Goal: Communication & Community: Answer question/provide support

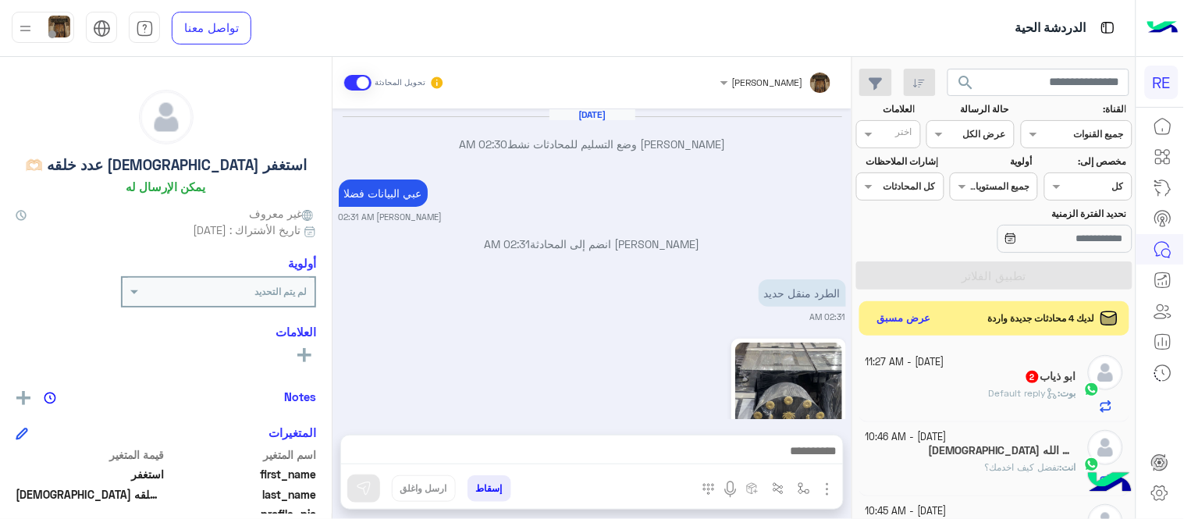
scroll to position [559, 0]
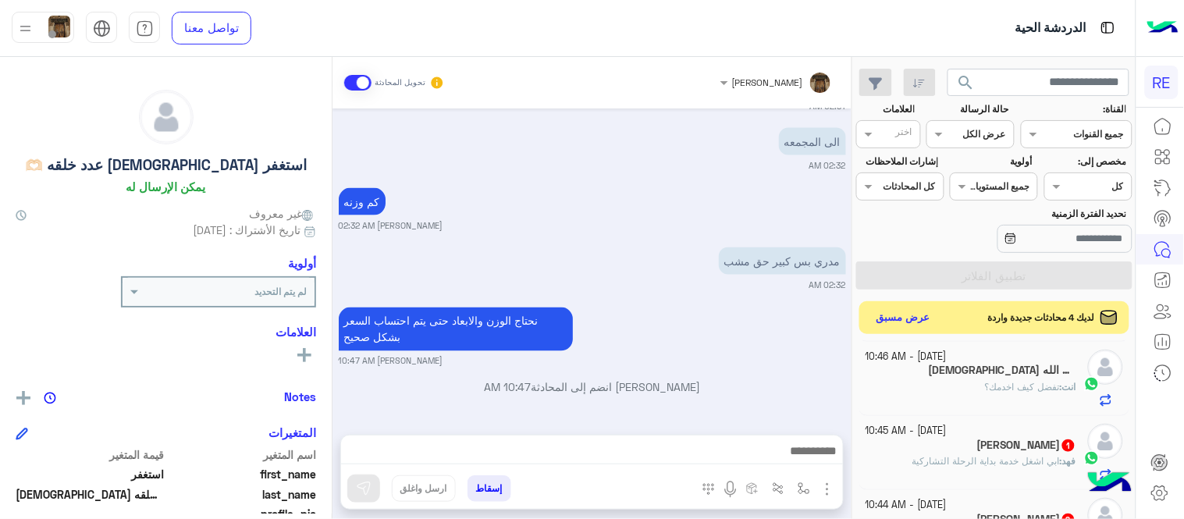
click at [918, 323] on button "عرض مسبق" at bounding box center [904, 317] width 66 height 21
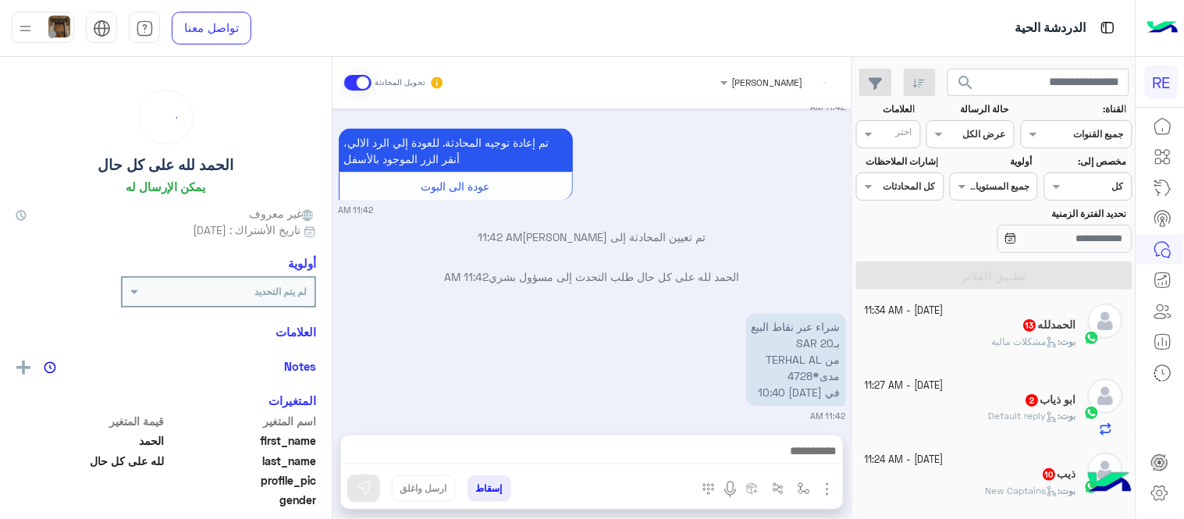
scroll to position [702, 0]
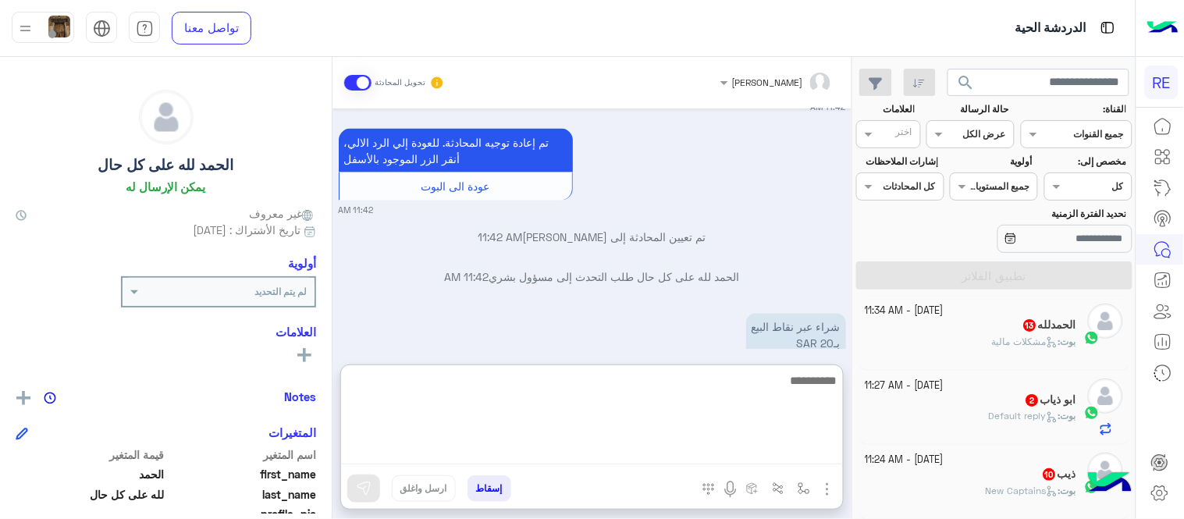
click at [598, 447] on textarea at bounding box center [592, 418] width 502 height 94
type textarea "*"
type textarea "**********"
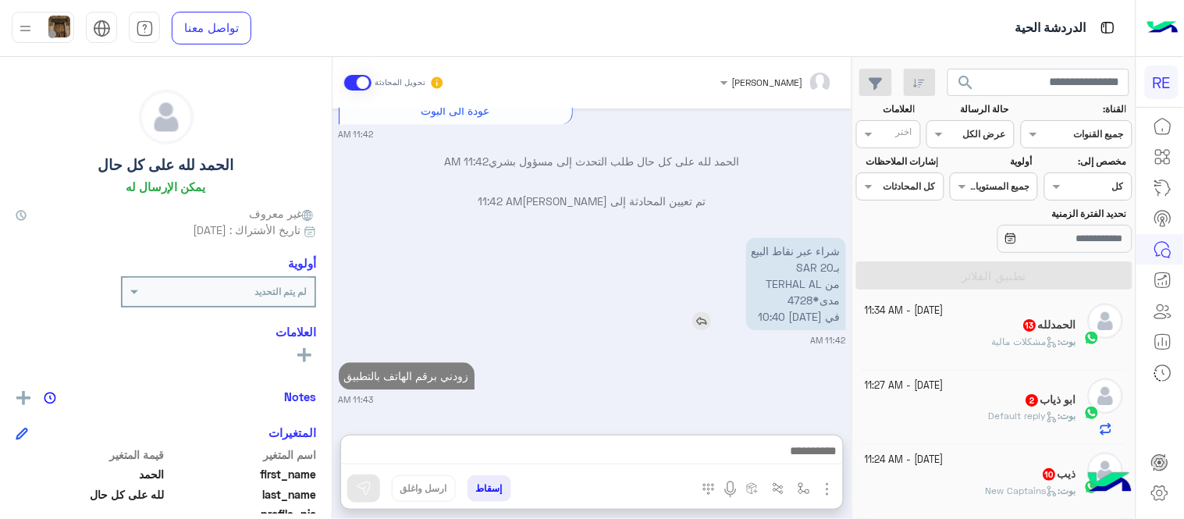
click at [712, 253] on div "شراء عبر نقاط البيع بـ20 SAR من TERHAL AL مدى*4728 في [DATE] 10:40" at bounding box center [751, 284] width 189 height 93
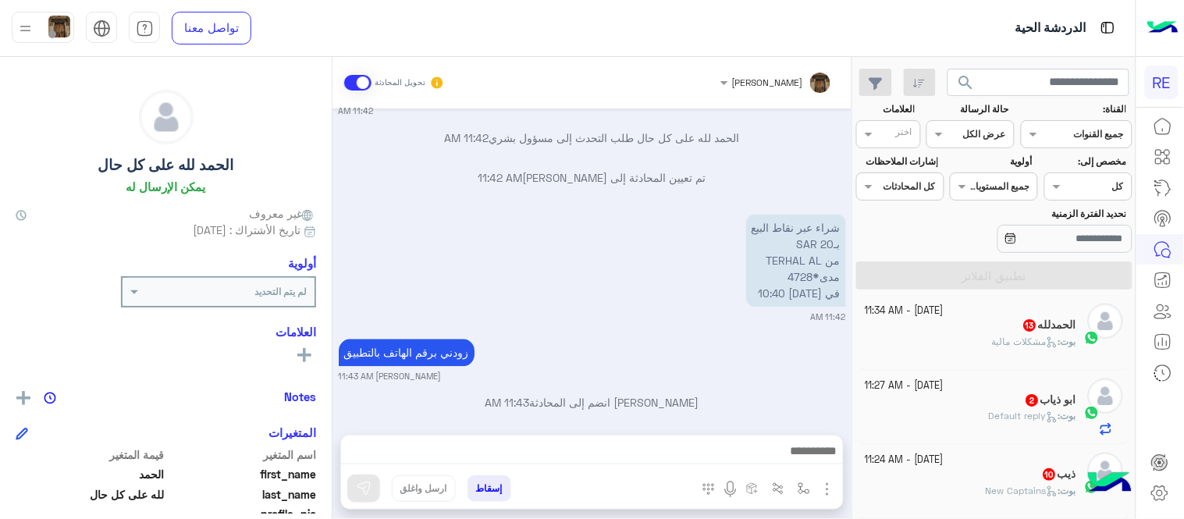
scroll to position [0, 0]
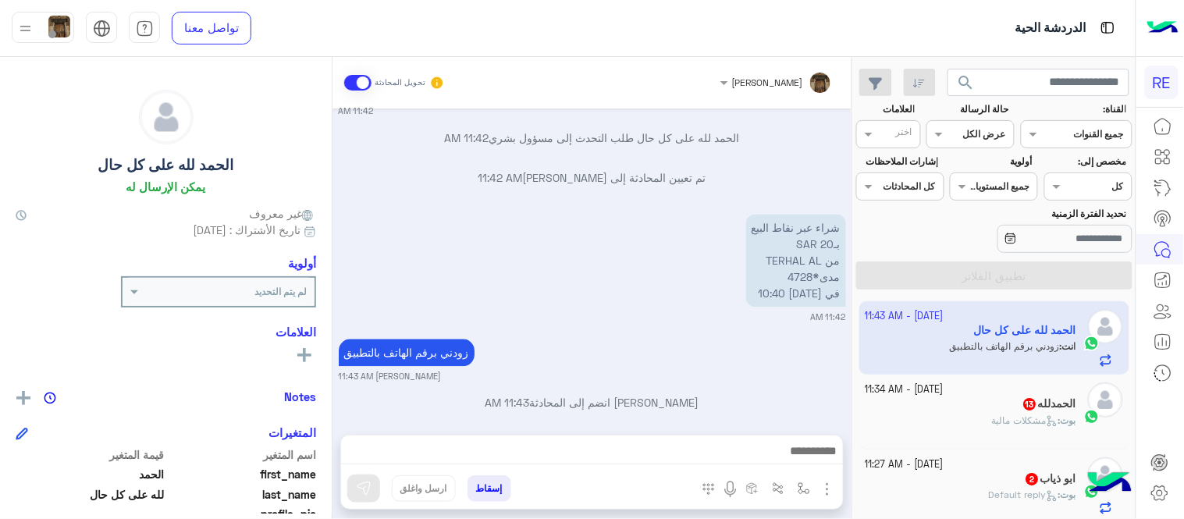
click at [974, 414] on div "بوت : مشكلات مالية" at bounding box center [970, 427] width 211 height 27
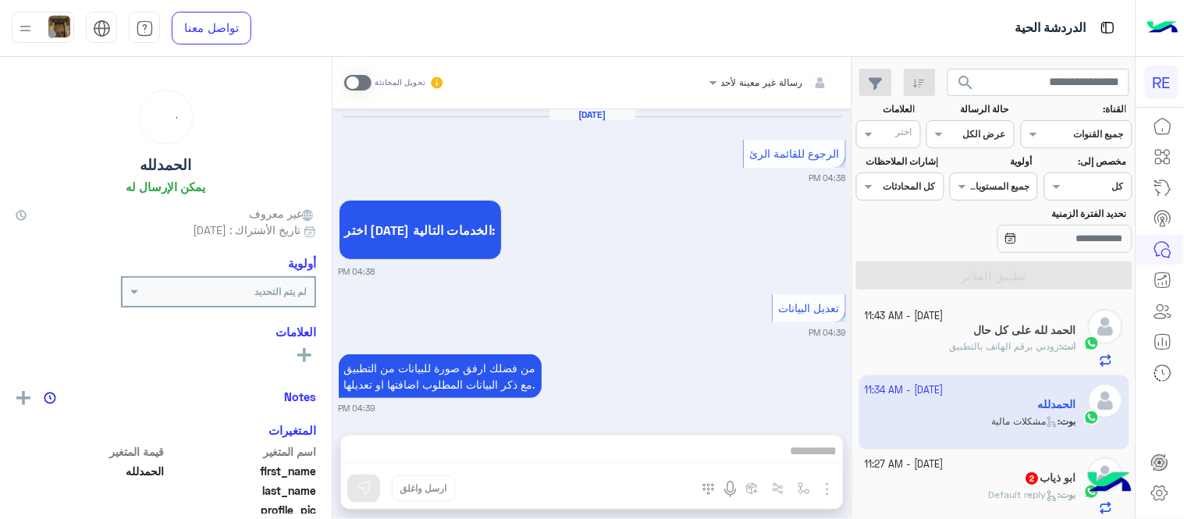
scroll to position [1329, 0]
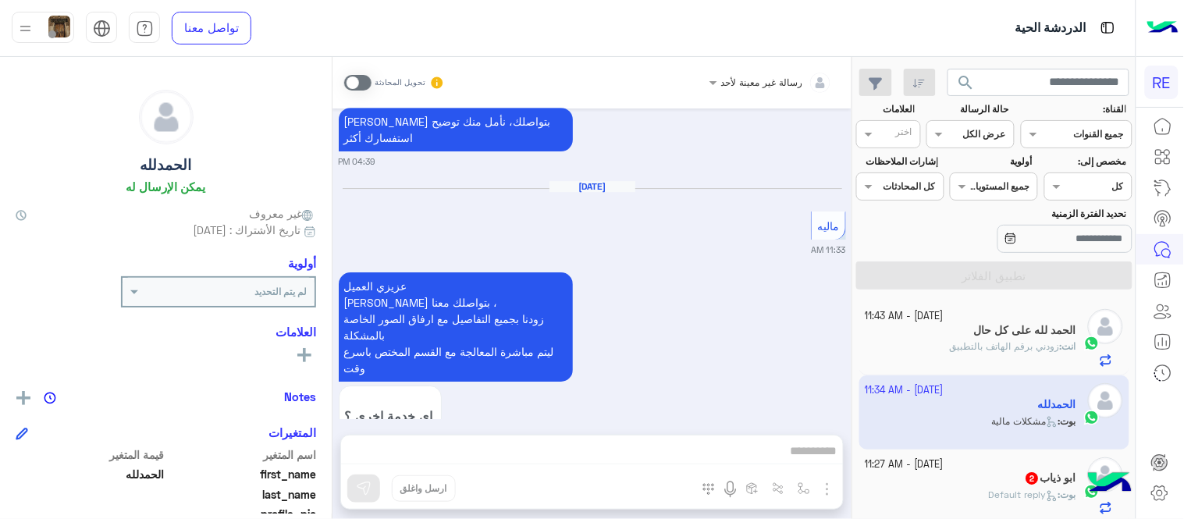
click at [336, 417] on div "[DATE] الرجوع للقائمة الرئ 04:38 PM اختر [DATE] الخدمات التالية: 04:38 PM تعديل…" at bounding box center [591, 263] width 519 height 311
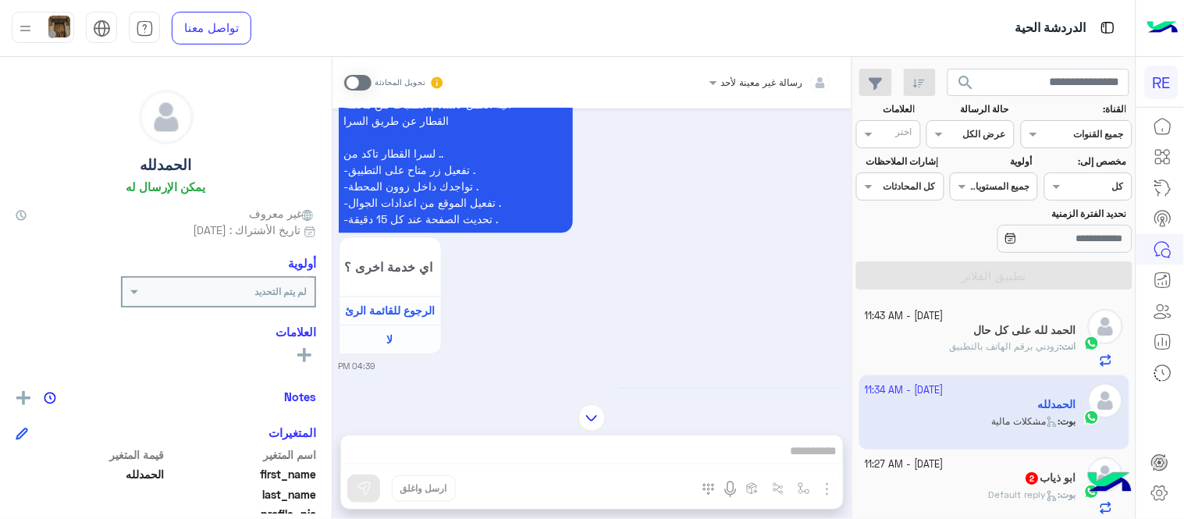
scroll to position [1003, 0]
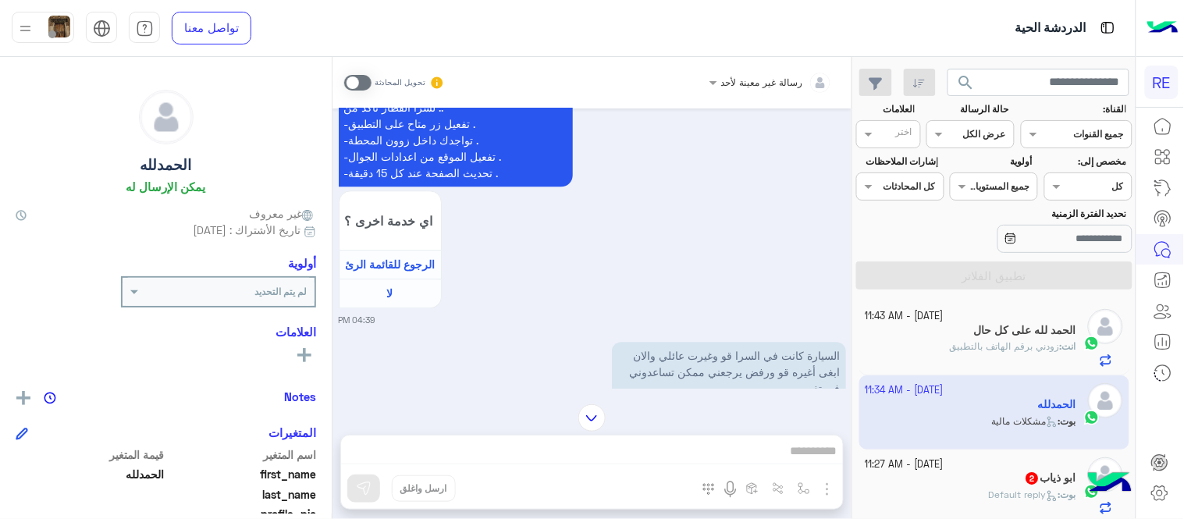
click at [641, 454] on div "رسالة غير معينة لأحد تحويل المحادثة [DATE] الرجوع للقائمة الرئ 04:38 PM اختر [D…" at bounding box center [591, 291] width 519 height 468
click at [360, 87] on span at bounding box center [357, 83] width 27 height 16
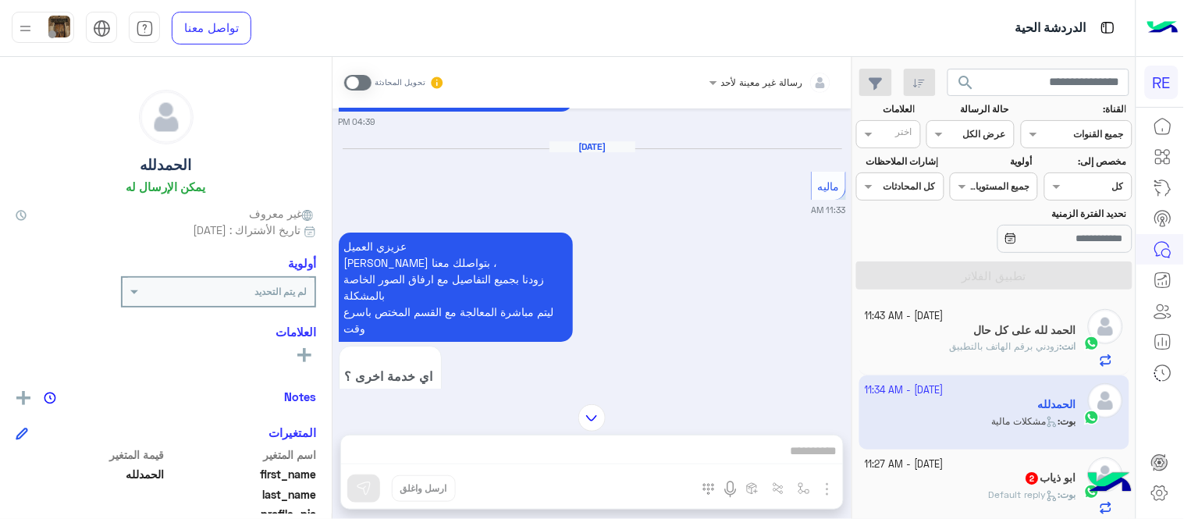
click at [627, 453] on div "رسالة غير معينة لأحد تحويل المحادثة [DATE] الرجوع للقائمة الرئ 04:38 PM اختر [D…" at bounding box center [591, 291] width 519 height 468
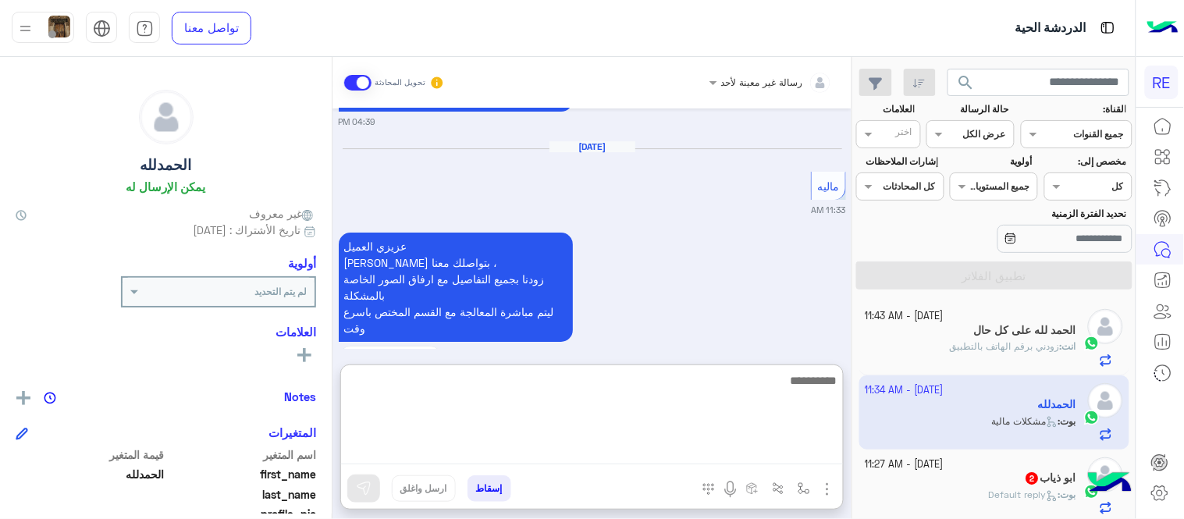
click at [627, 453] on textarea at bounding box center [592, 418] width 502 height 94
type textarea "**********"
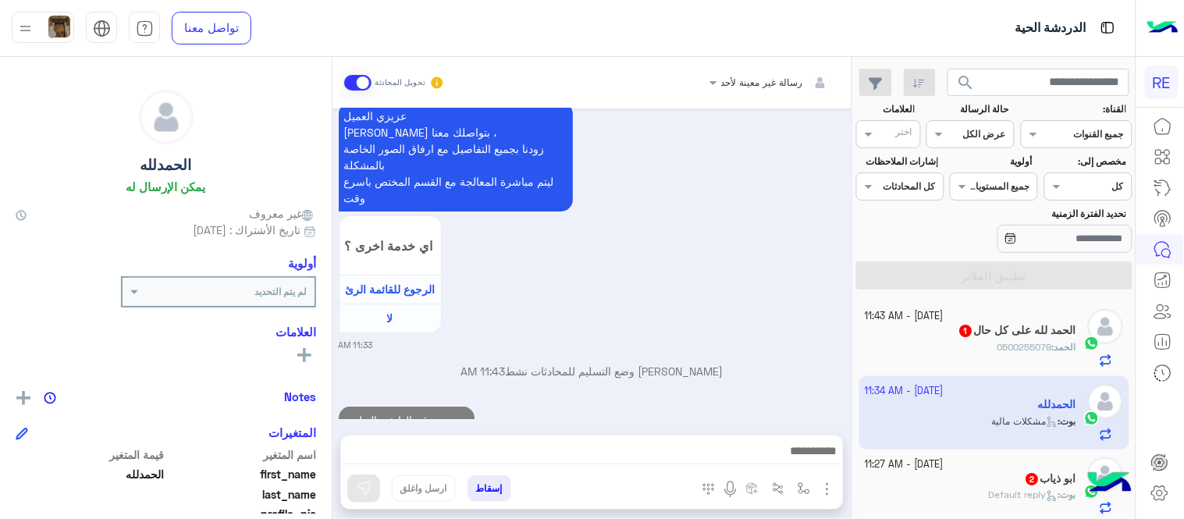
scroll to position [1429, 0]
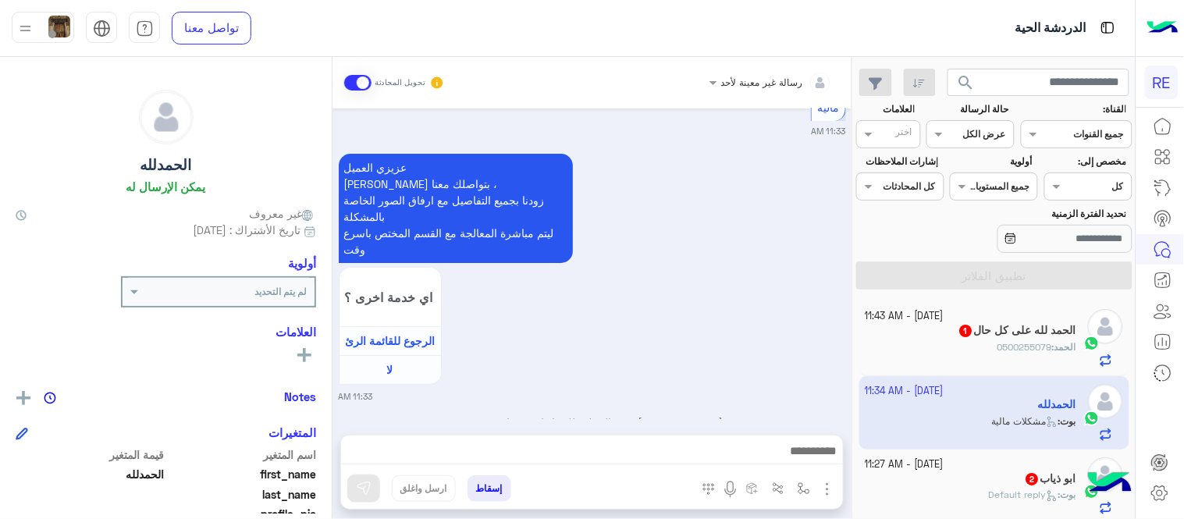
click at [783, 334] on div "[DATE] الرجوع للقائمة الرئ 04:38 PM اختر [DATE] الخدمات التالية: 04:38 PM تعديل…" at bounding box center [591, 263] width 519 height 311
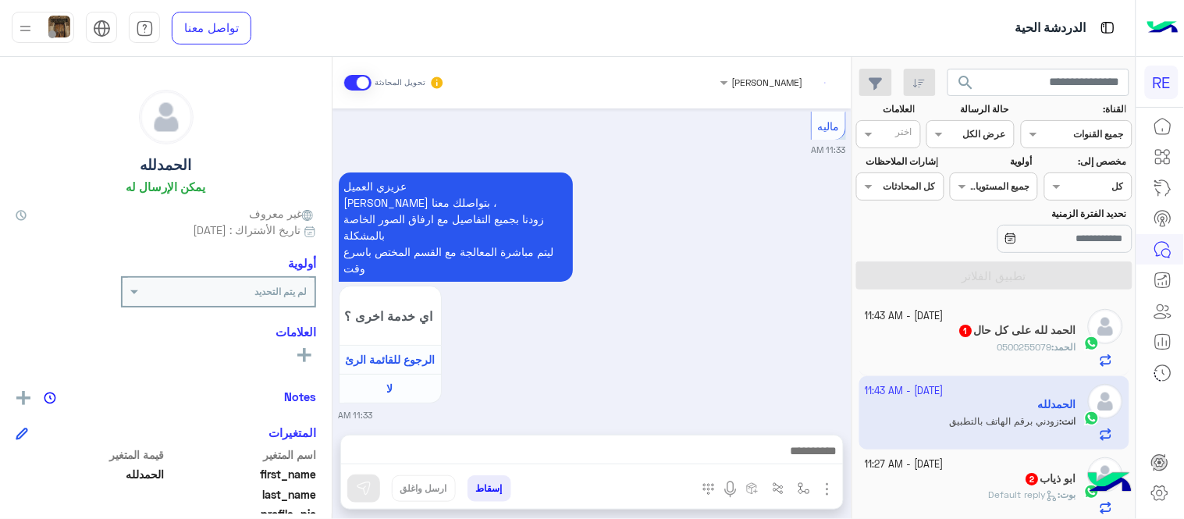
click at [967, 353] on div "الحمد : 0500255079" at bounding box center [970, 353] width 211 height 27
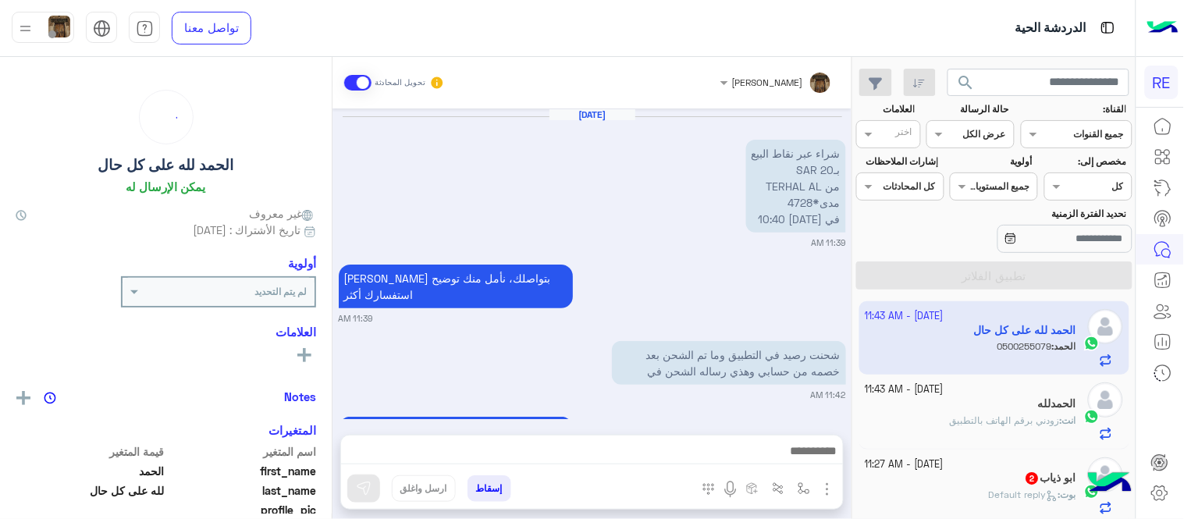
scroll to position [446, 0]
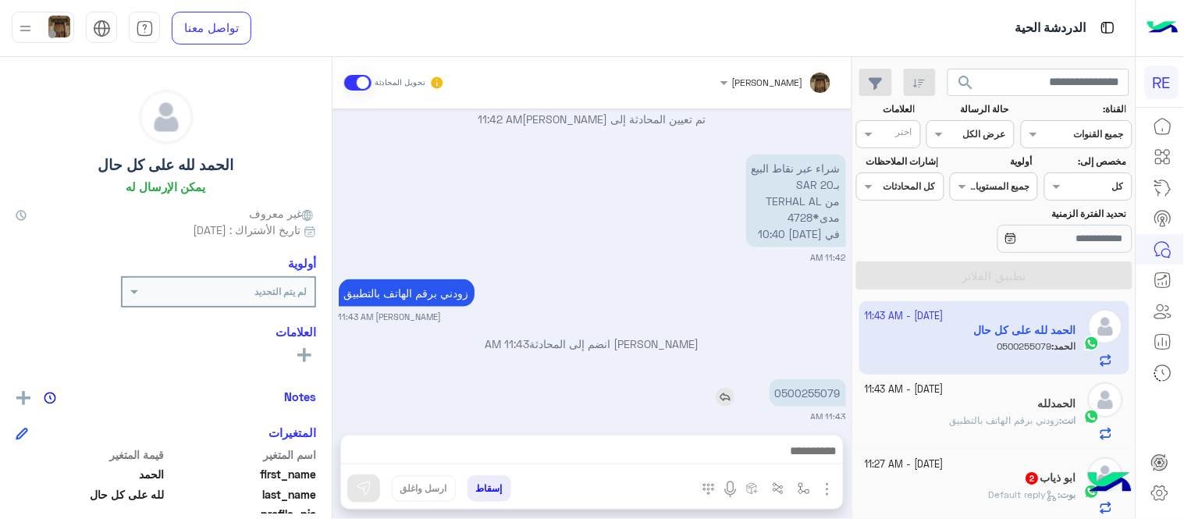
click at [820, 379] on p "0500255079" at bounding box center [807, 392] width 76 height 27
copy p "0500255079"
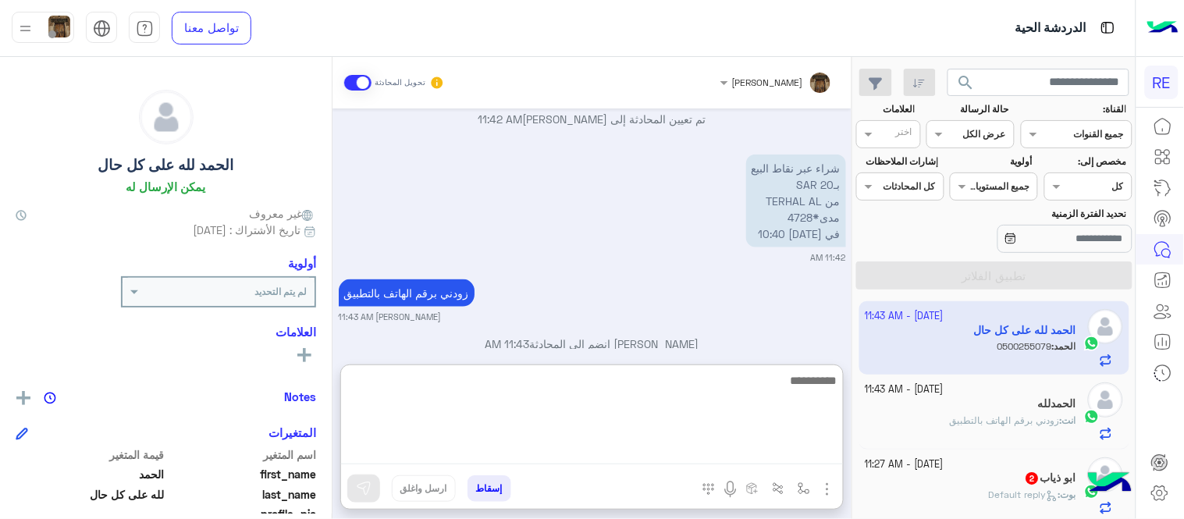
click at [768, 446] on textarea at bounding box center [592, 418] width 502 height 94
type textarea "********"
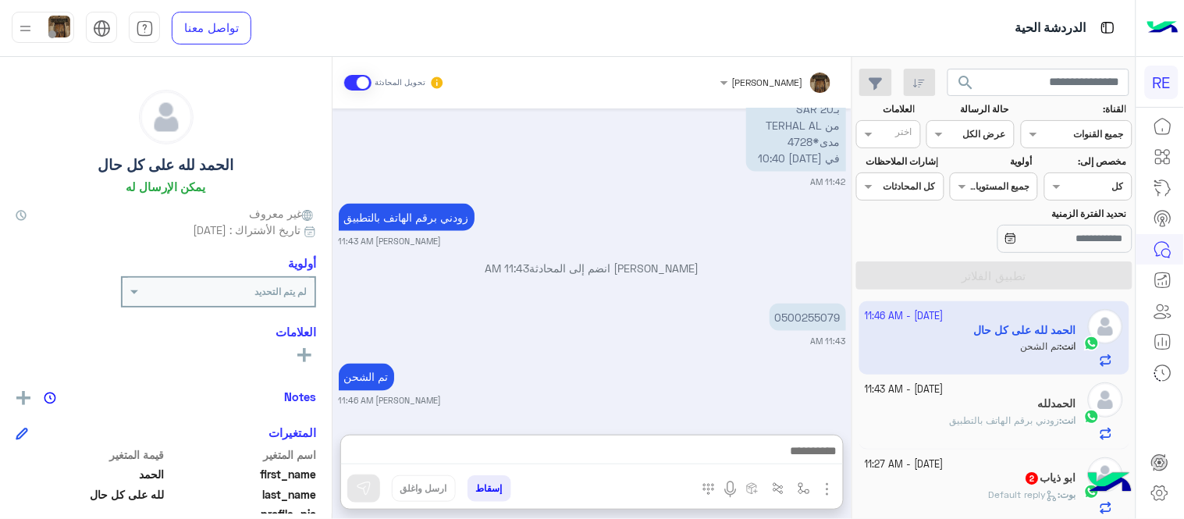
click at [693, 275] on div "[DATE] شراء عبر نقاط البيع بـ20 SAR من TERHAL AL مدى*4728 في [DATE] 10:40 11:39…" at bounding box center [591, 263] width 519 height 311
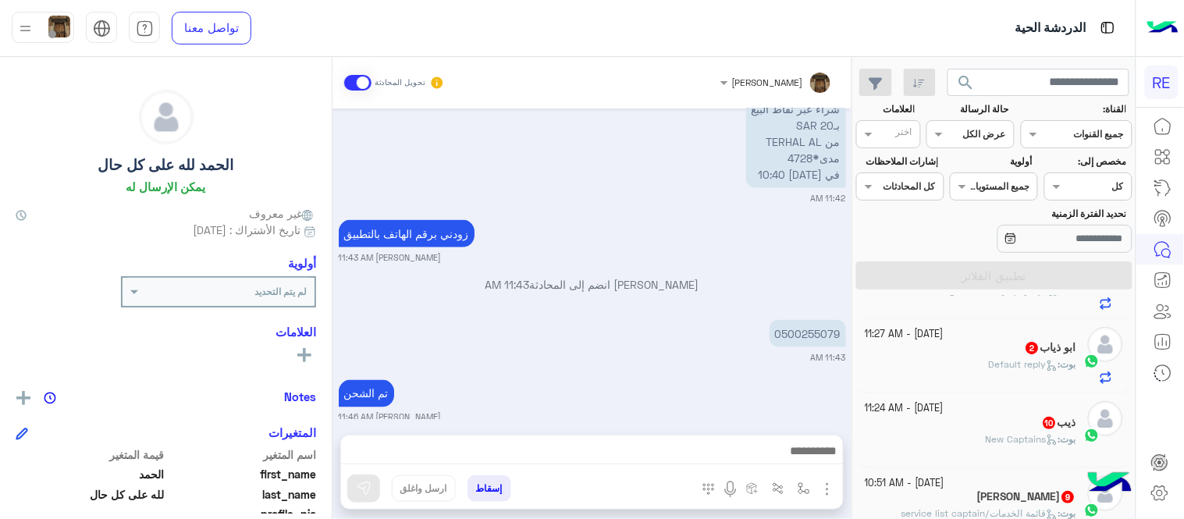
scroll to position [165, 0]
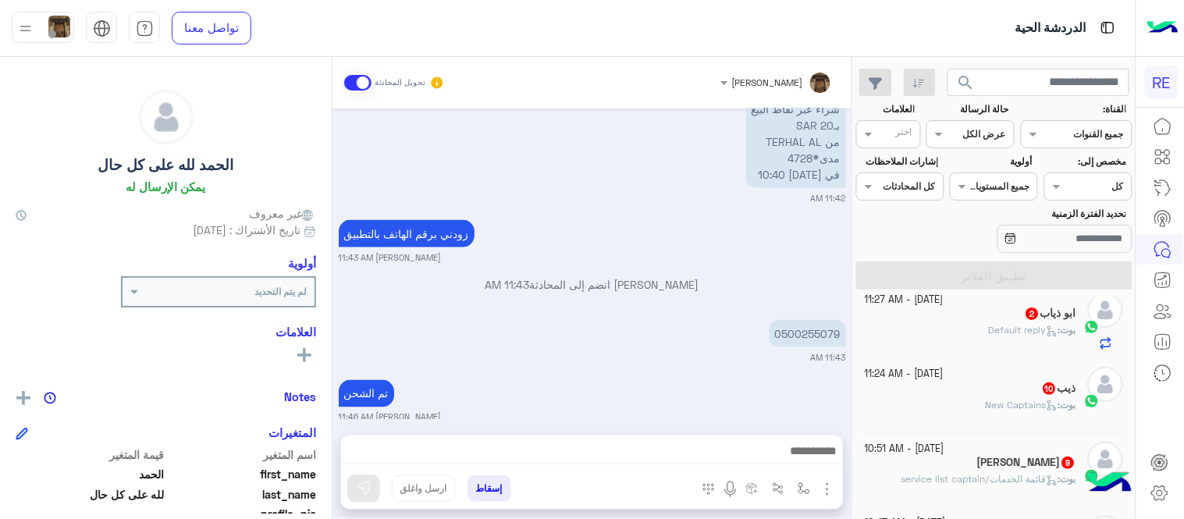
click at [929, 336] on div "[PERSON_NAME] : Default reply" at bounding box center [970, 336] width 211 height 27
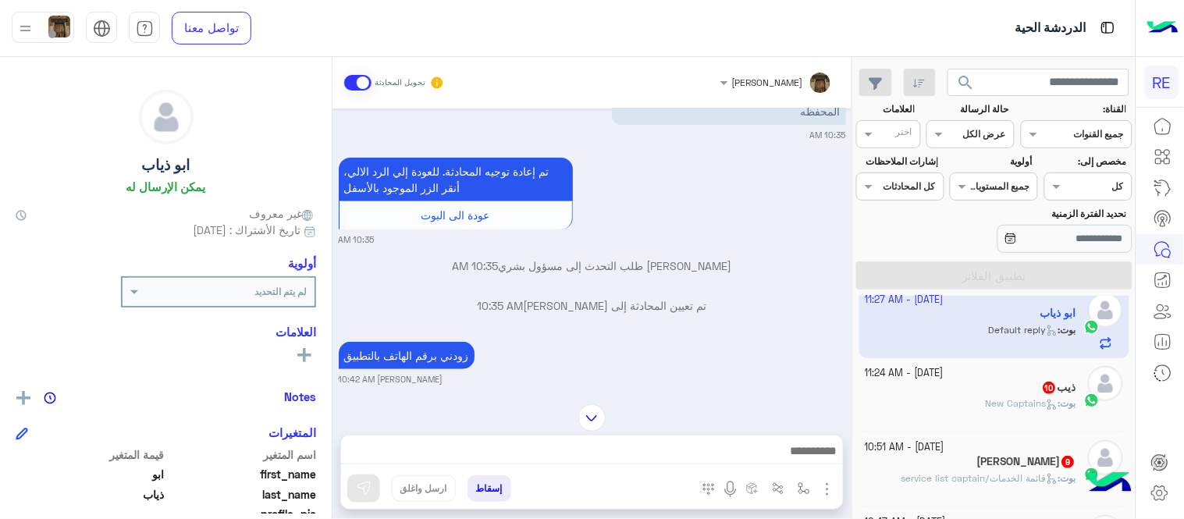
scroll to position [360, 0]
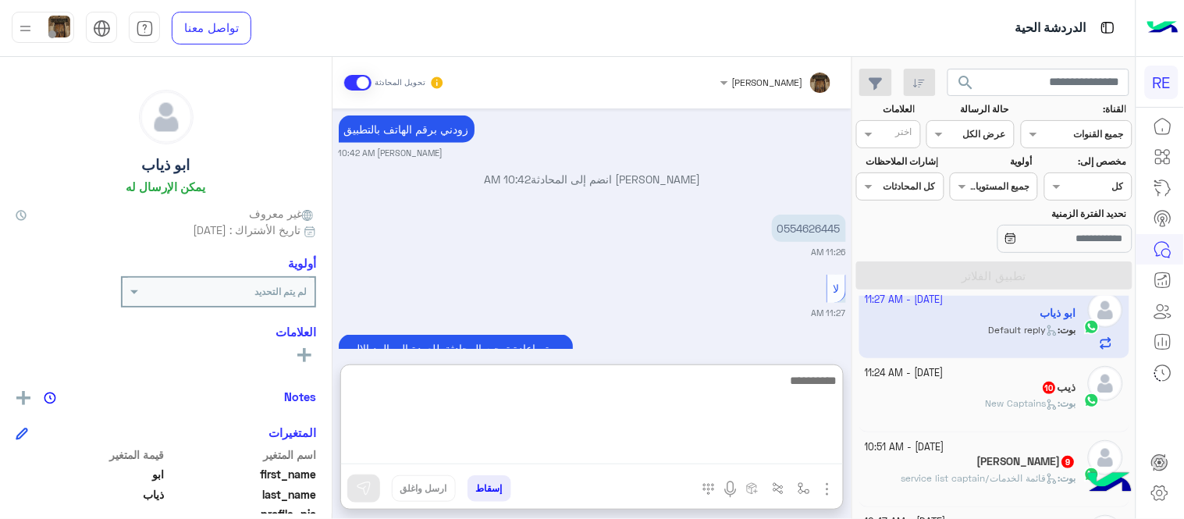
click at [474, 445] on textarea at bounding box center [592, 418] width 502 height 94
type textarea "*"
type textarea "**********"
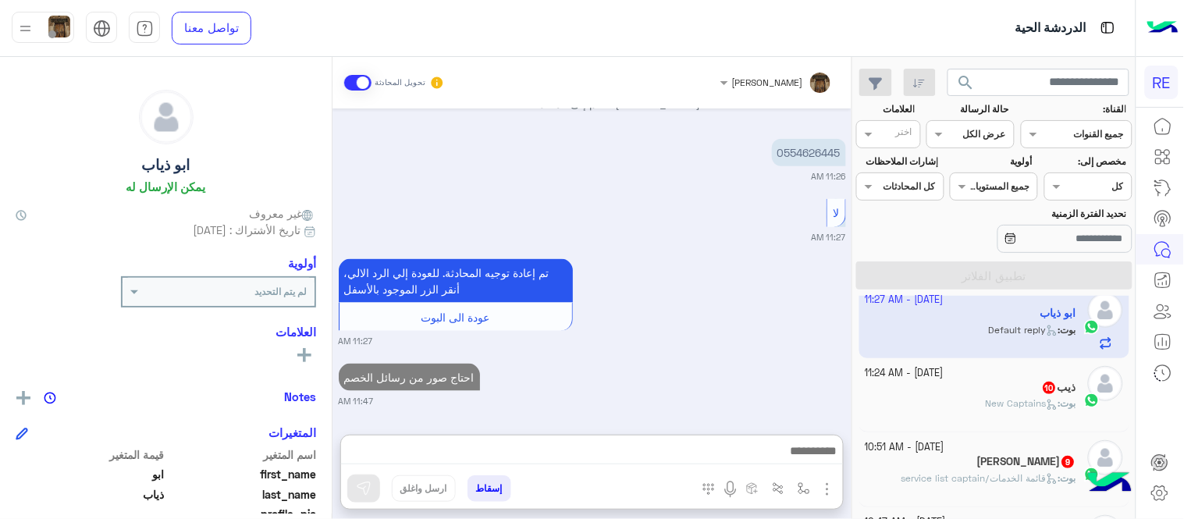
scroll to position [449, 0]
click at [952, 402] on div "بوت : New Captains" at bounding box center [970, 409] width 211 height 27
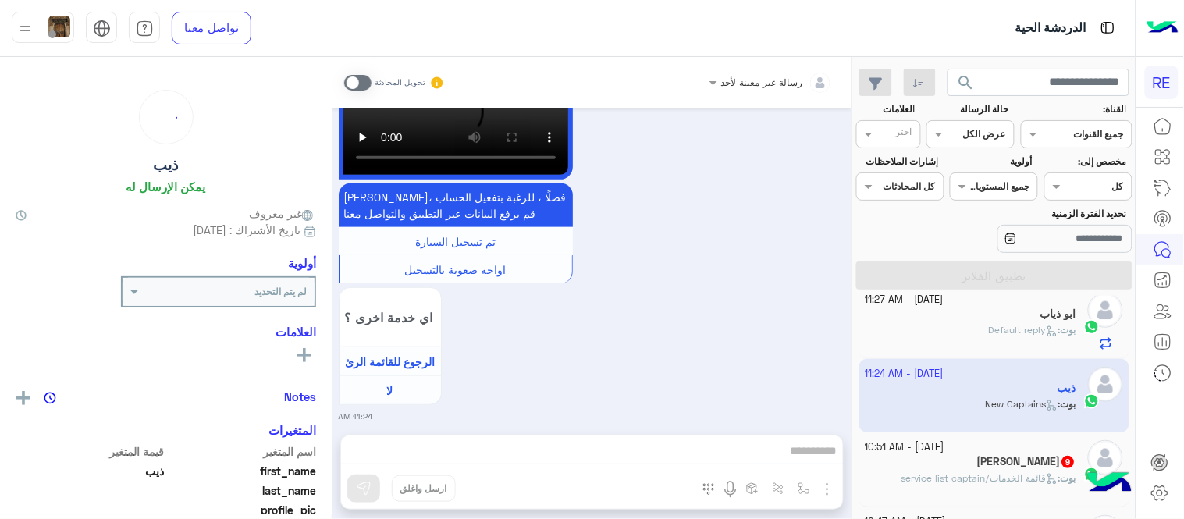
scroll to position [166, 0]
click at [349, 83] on span at bounding box center [357, 83] width 27 height 16
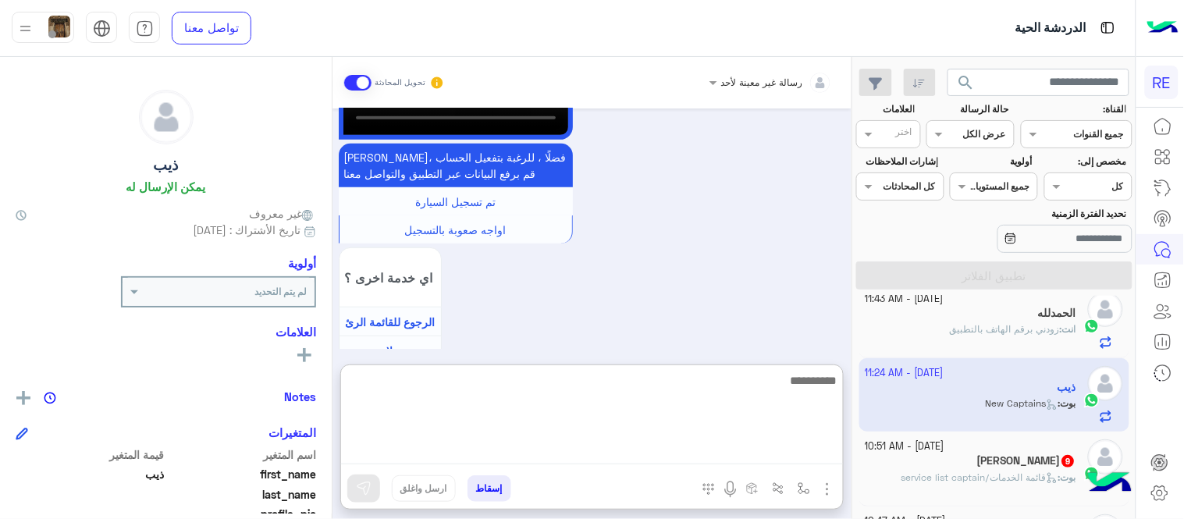
click at [649, 454] on textarea at bounding box center [592, 418] width 502 height 94
type textarea "**********"
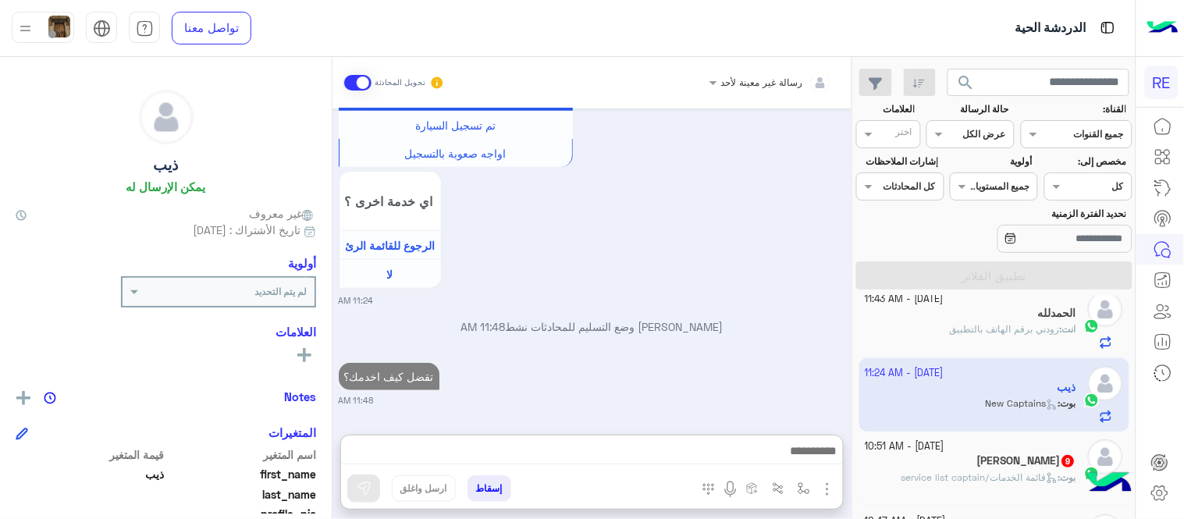
click at [655, 326] on div "[DATE] تفعيل حساب 11:05 AM يمكنك الاطلاع على شروط الانضمام لرحلة ك (كابتن ) الم…" at bounding box center [591, 263] width 519 height 311
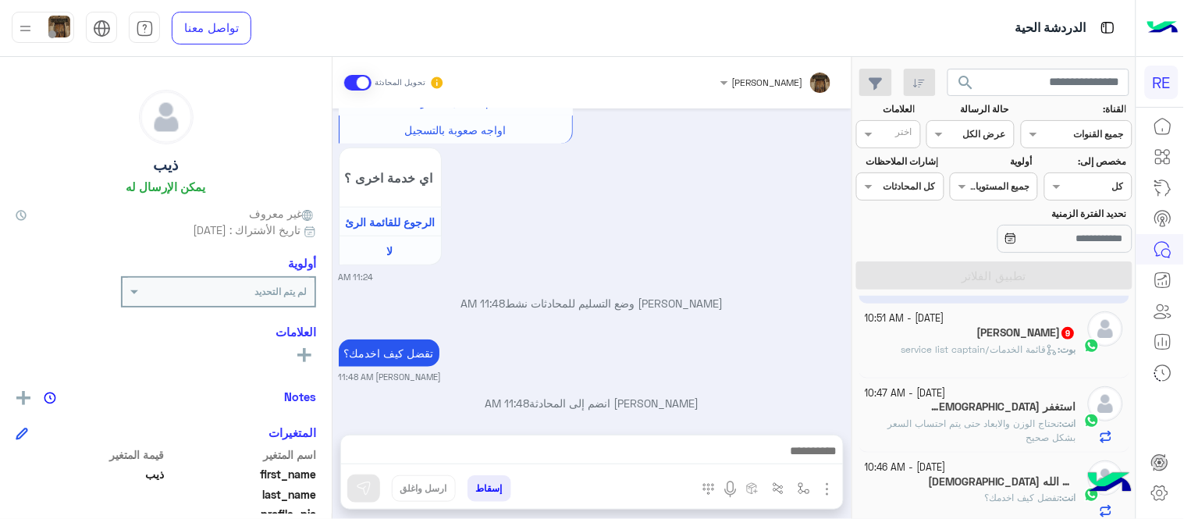
scroll to position [295, 0]
click at [926, 335] on div "[PERSON_NAME] 9" at bounding box center [970, 333] width 211 height 16
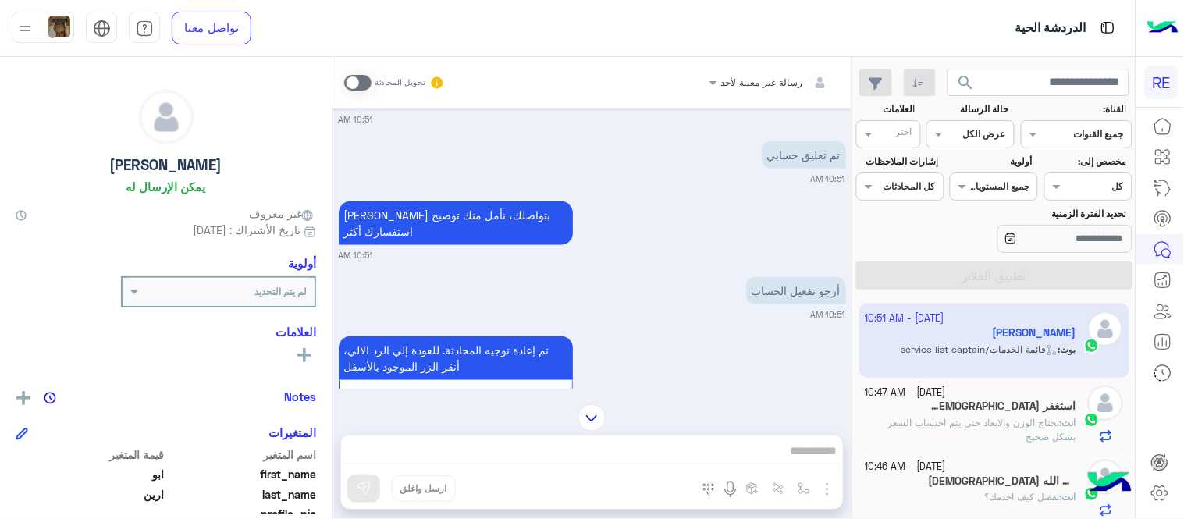
scroll to position [314, 0]
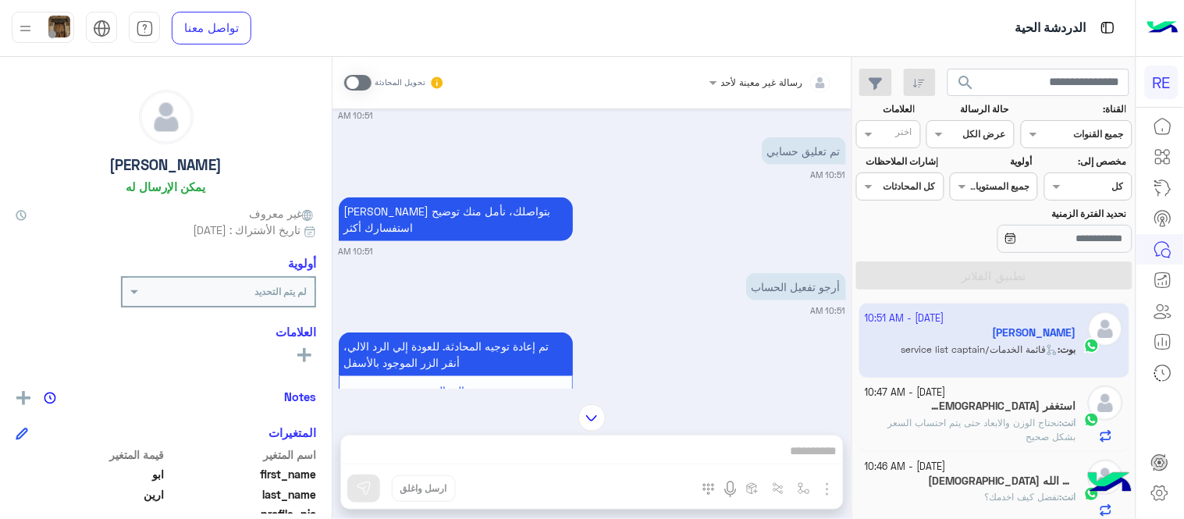
click at [361, 89] on span at bounding box center [357, 83] width 27 height 16
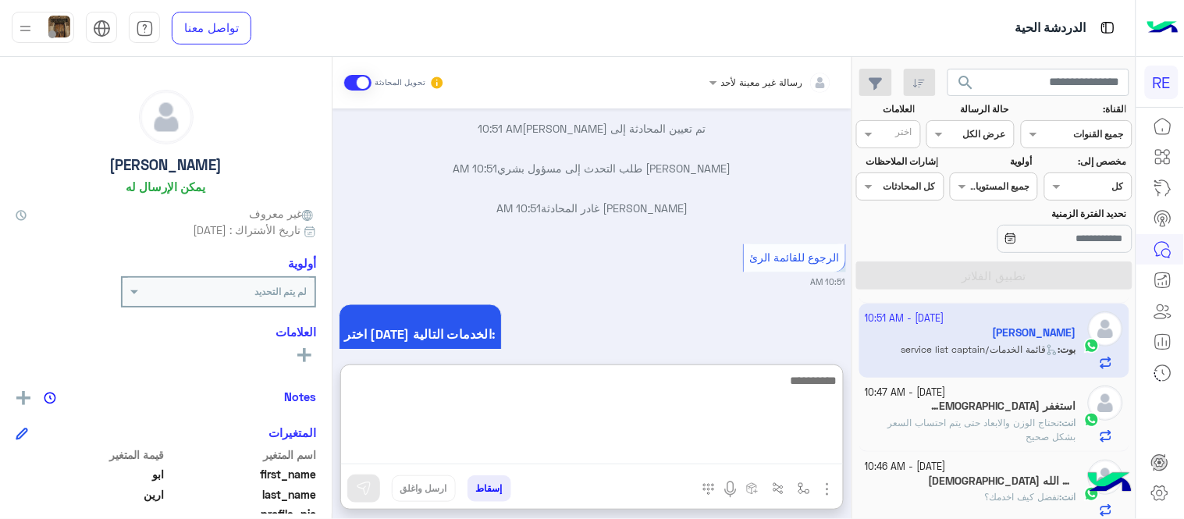
click at [518, 441] on textarea at bounding box center [592, 418] width 502 height 94
type textarea "**********"
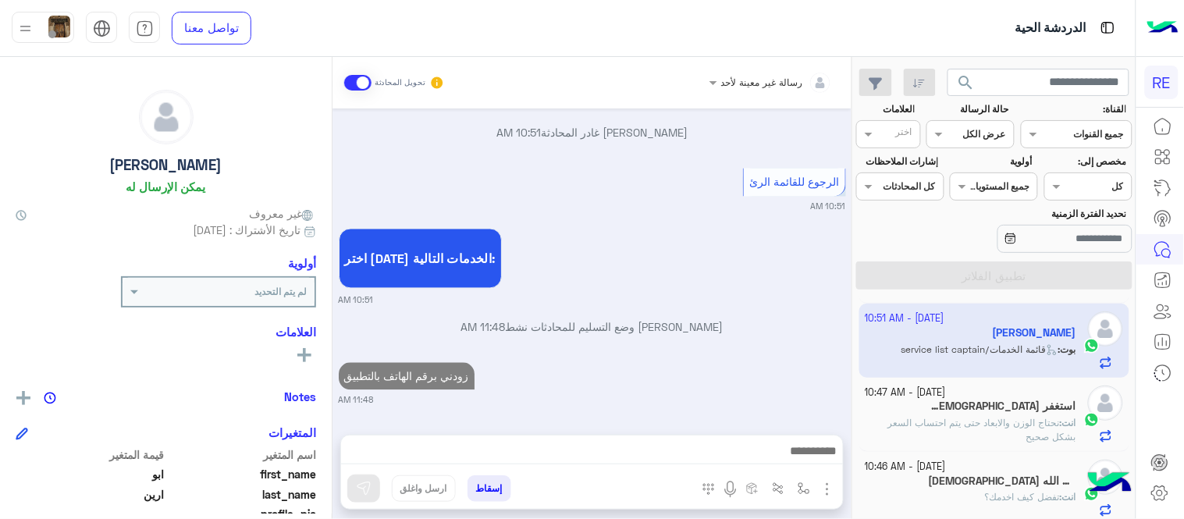
click at [664, 300] on div "[DATE] سعداء بتواصلك معنا، لنتمكن من مساعدتك نأمل توضيح استفسارك ونوع جوالك و ت…" at bounding box center [591, 263] width 519 height 311
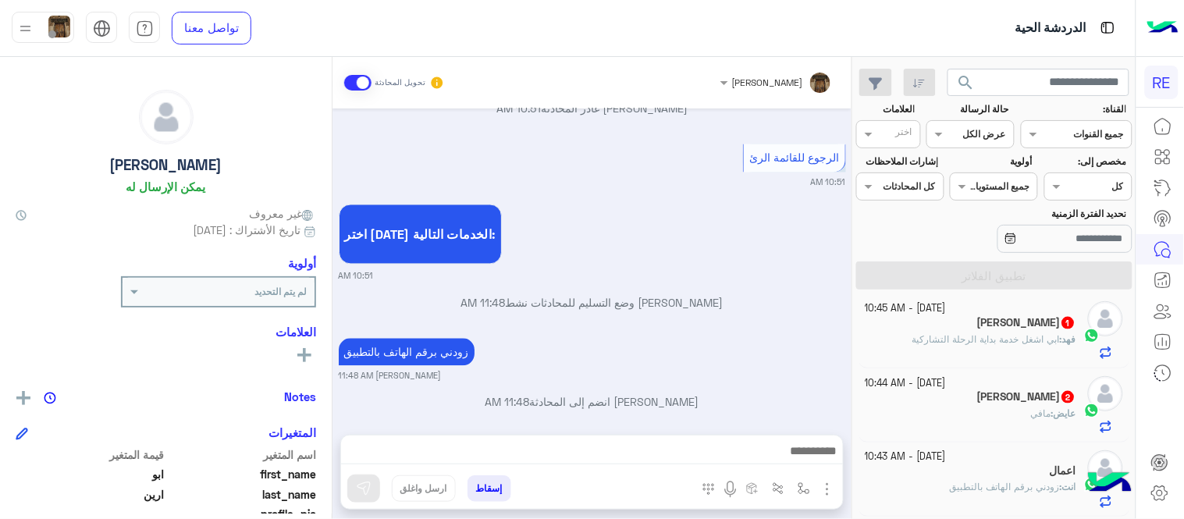
scroll to position [619, 0]
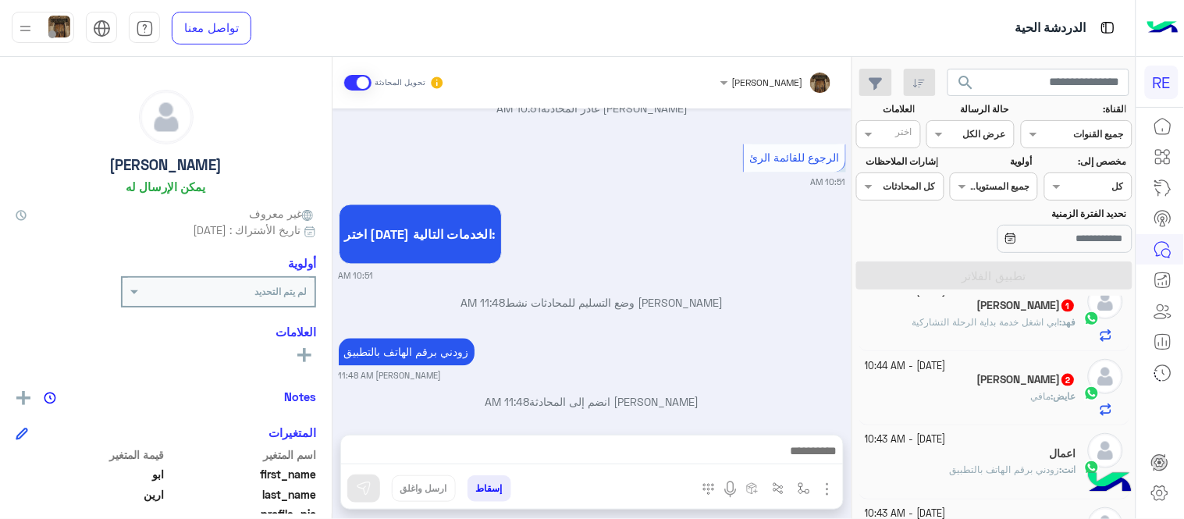
click at [953, 392] on div "عايض : مافي" at bounding box center [970, 402] width 211 height 27
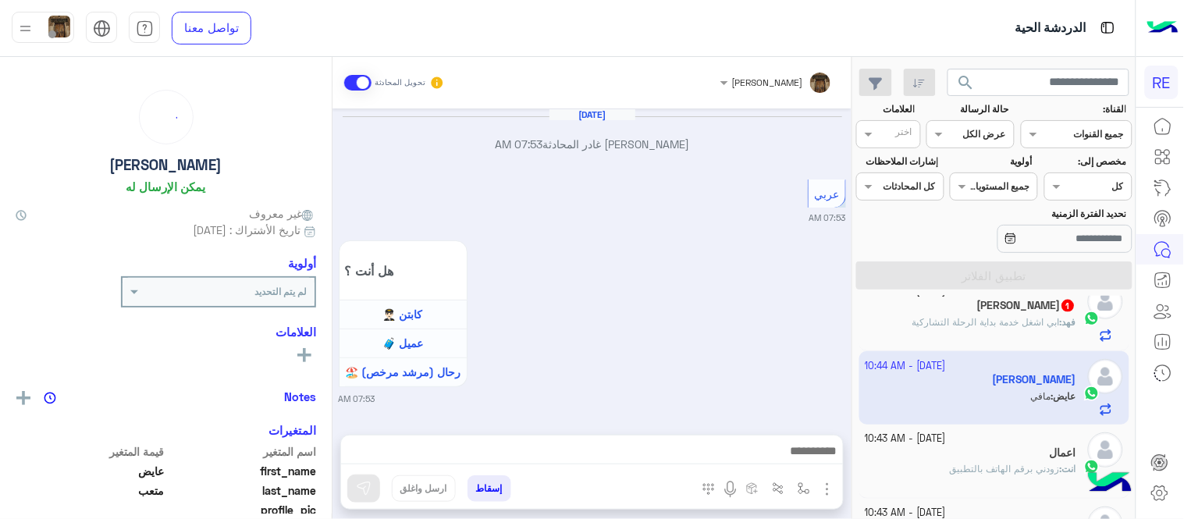
scroll to position [411, 0]
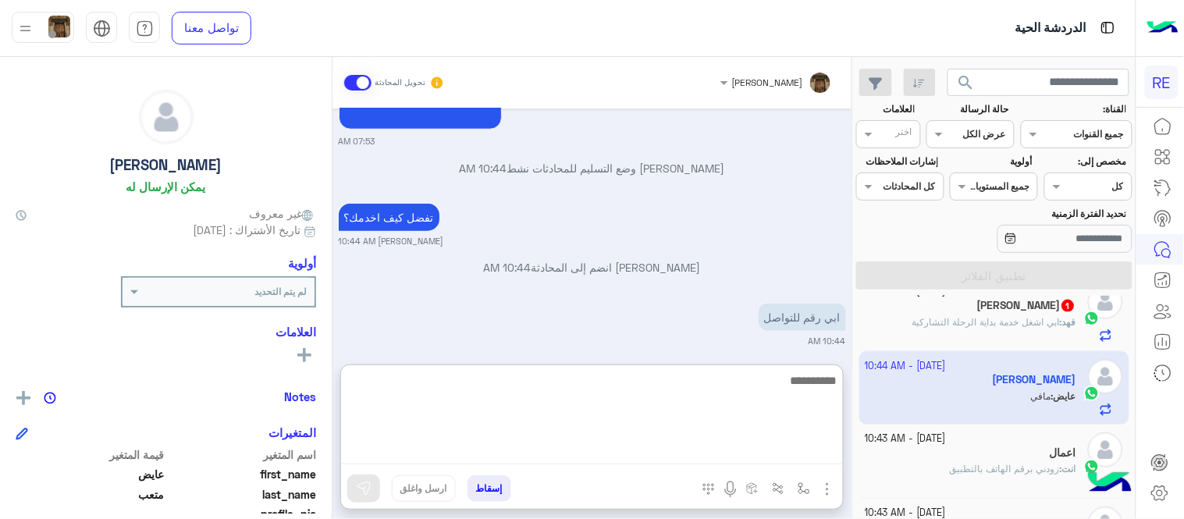
click at [701, 442] on textarea at bounding box center [592, 418] width 502 height 94
type textarea "**********"
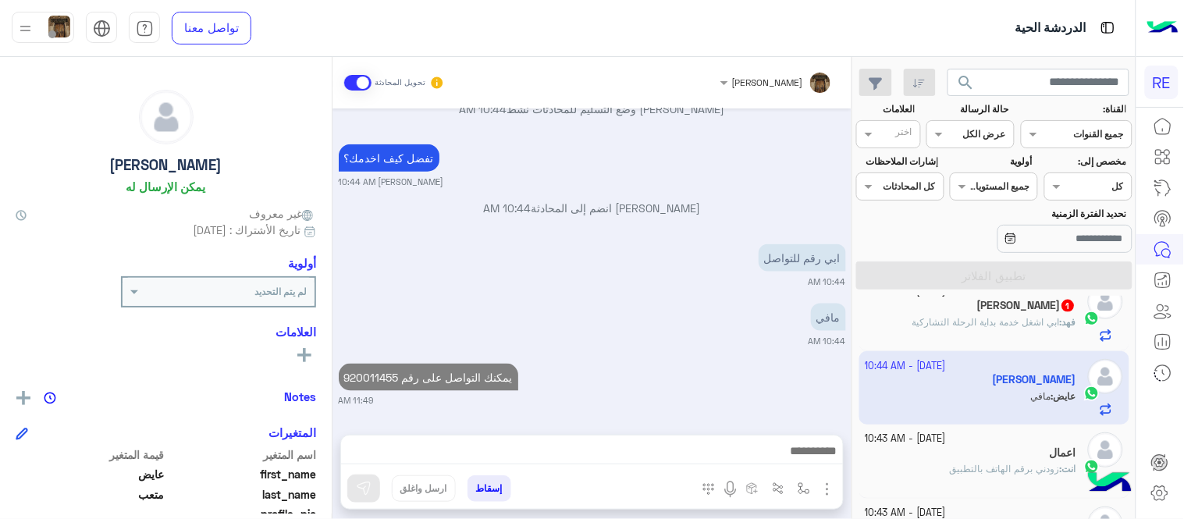
scroll to position [471, 0]
click at [986, 293] on app-inbox-users-filters "search القناة: القناه جميع القنوات حالة الرسالة القناه عرض الكل العلامات اختر م…" at bounding box center [994, 176] width 282 height 239
click at [991, 310] on div "[PERSON_NAME] 1" at bounding box center [970, 307] width 211 height 16
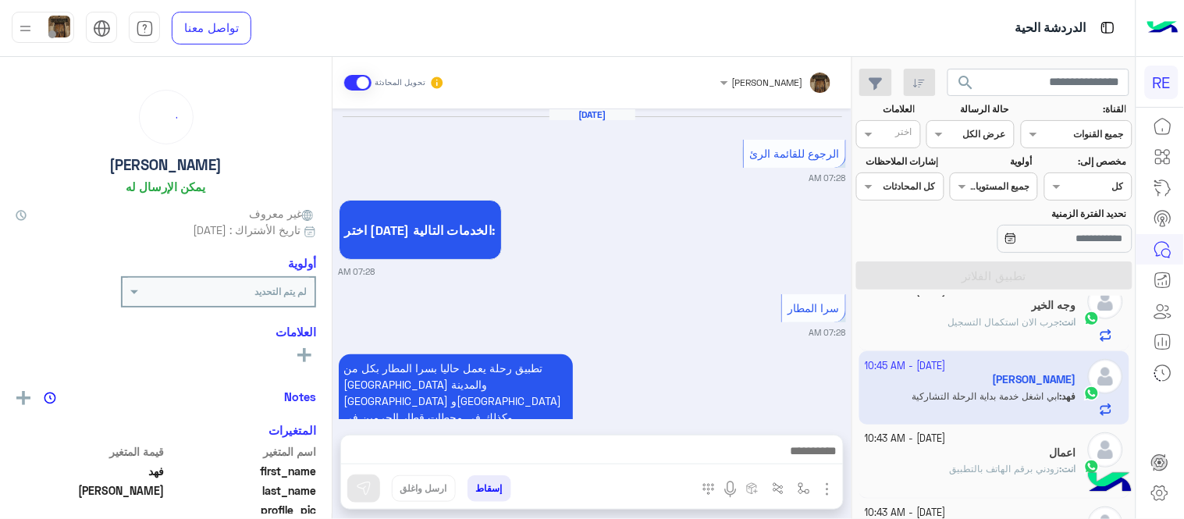
scroll to position [884, 0]
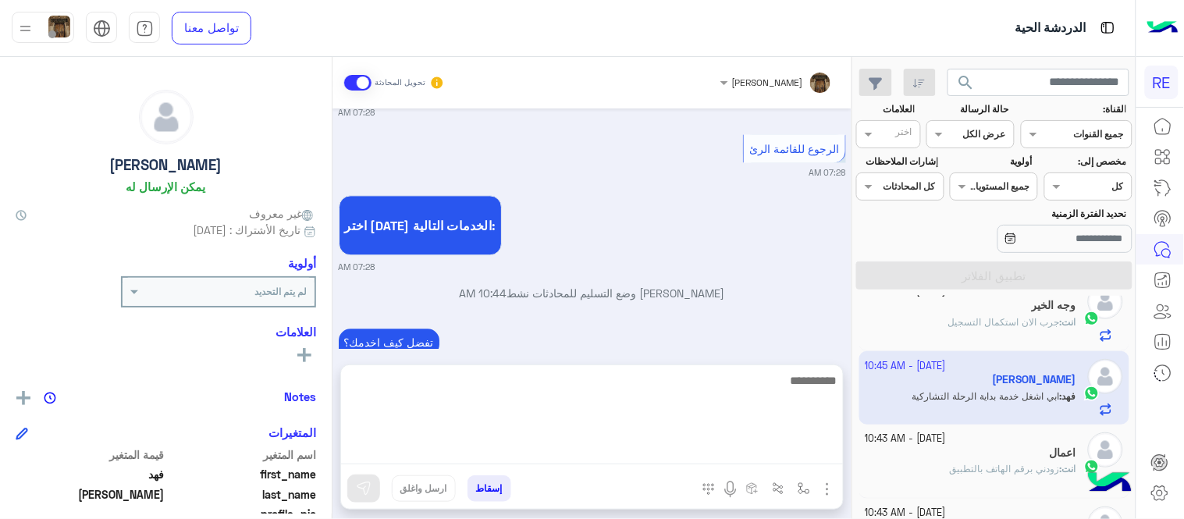
click at [552, 442] on textarea at bounding box center [592, 418] width 502 height 94
type textarea "**********"
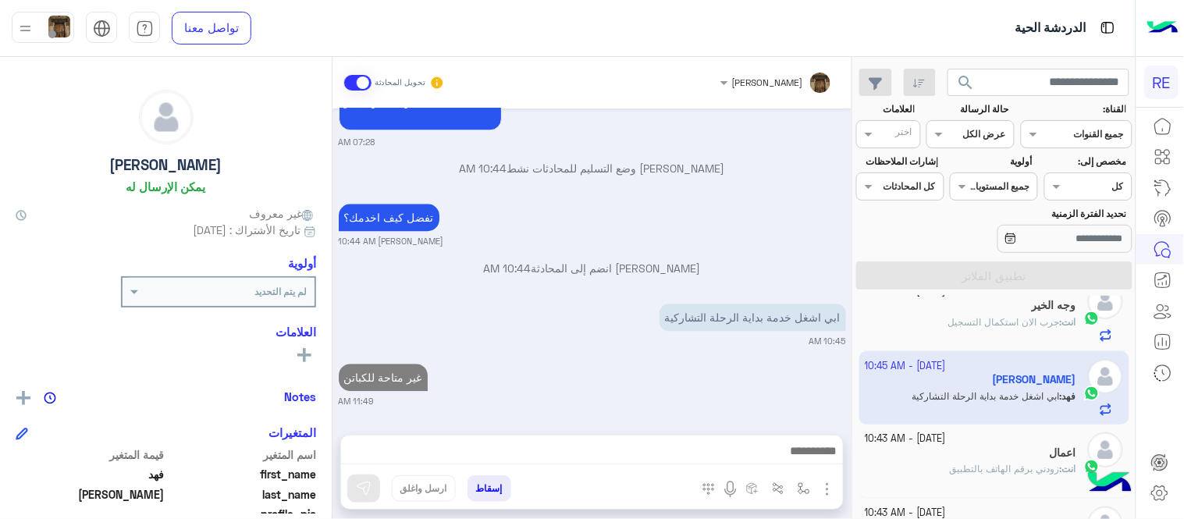
scroll to position [944, 0]
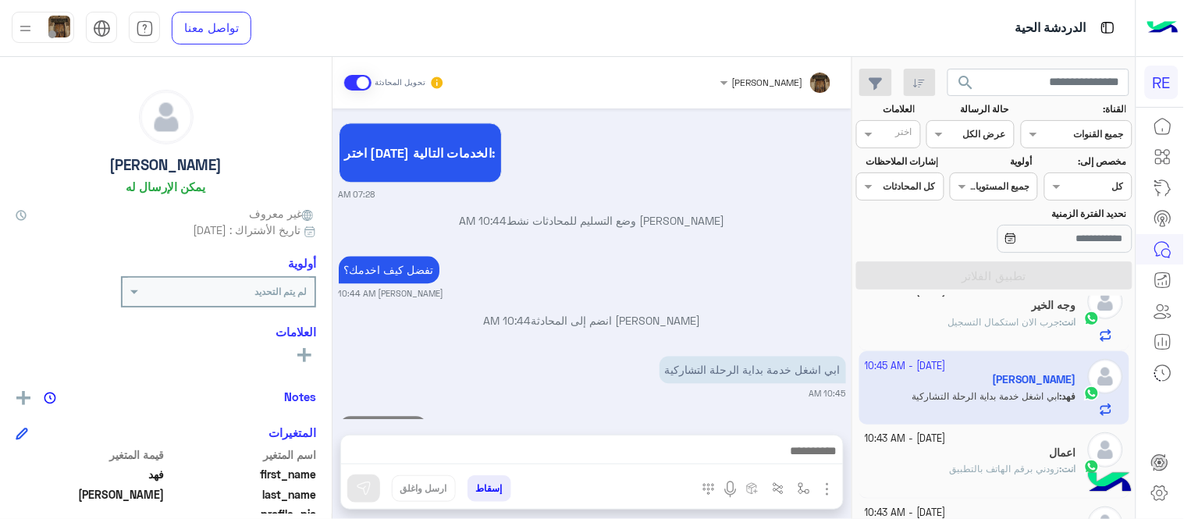
click at [626, 346] on div "[DATE] الرجوع للقائمة الرئ 07:28 AM اختر [DATE] الخدمات التالية: 07:28 AM سرا ا…" at bounding box center [591, 263] width 519 height 311
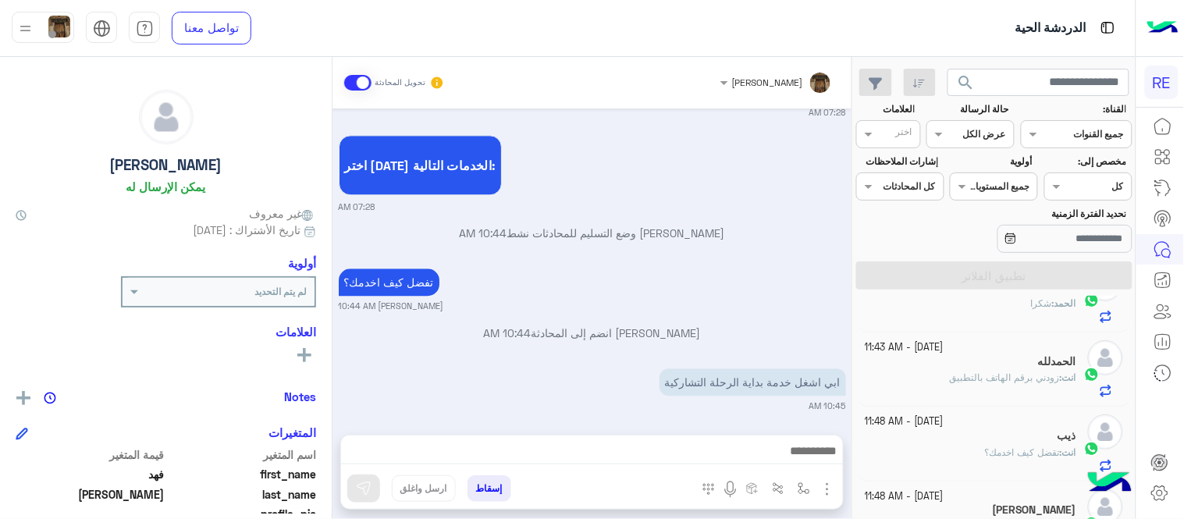
scroll to position [0, 0]
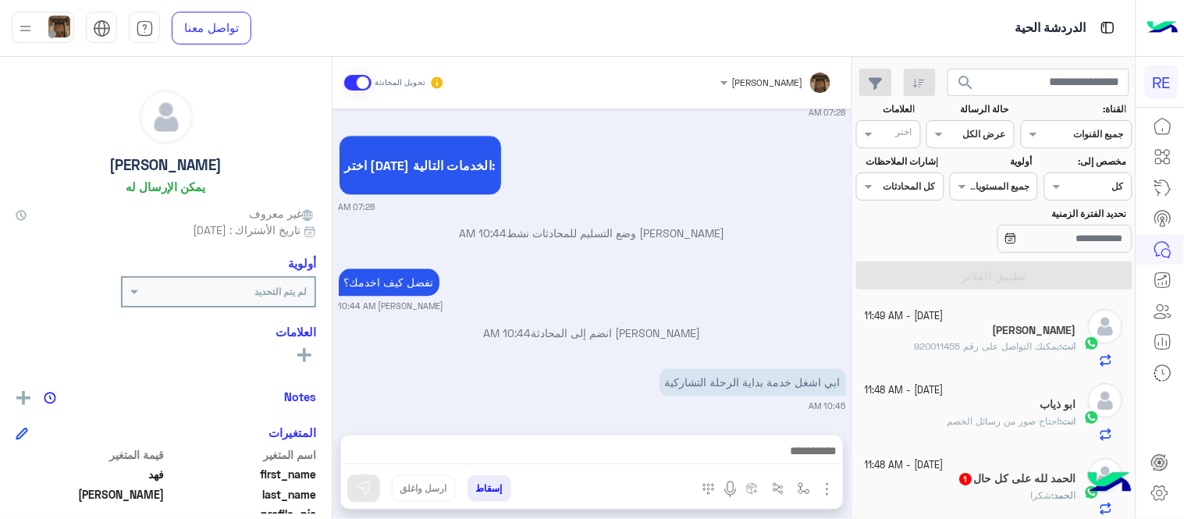
click at [895, 495] on div "الحمد : شكرا" at bounding box center [970, 501] width 211 height 27
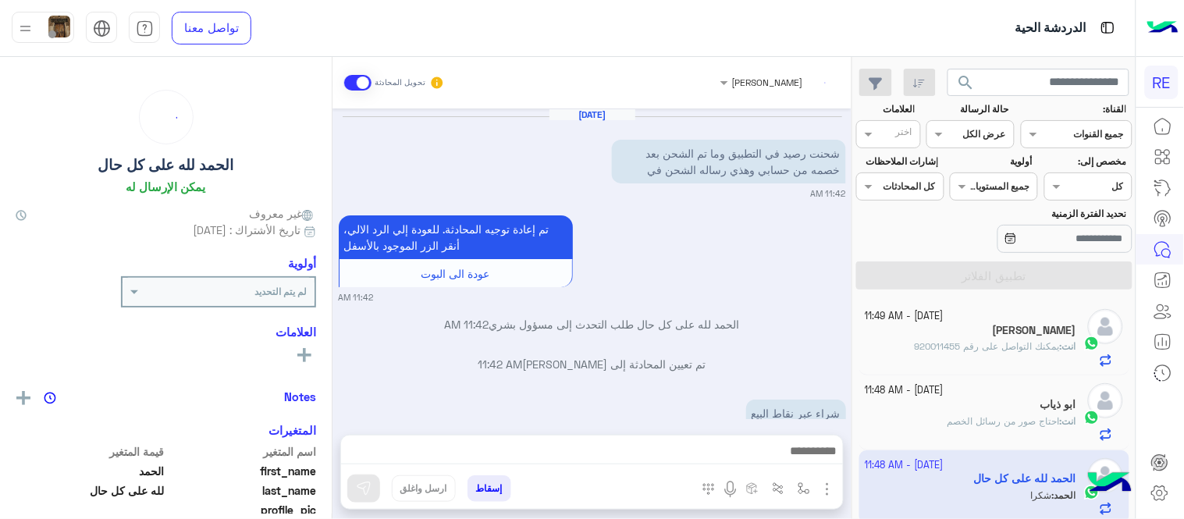
scroll to position [380, 0]
